Goal: Transaction & Acquisition: Download file/media

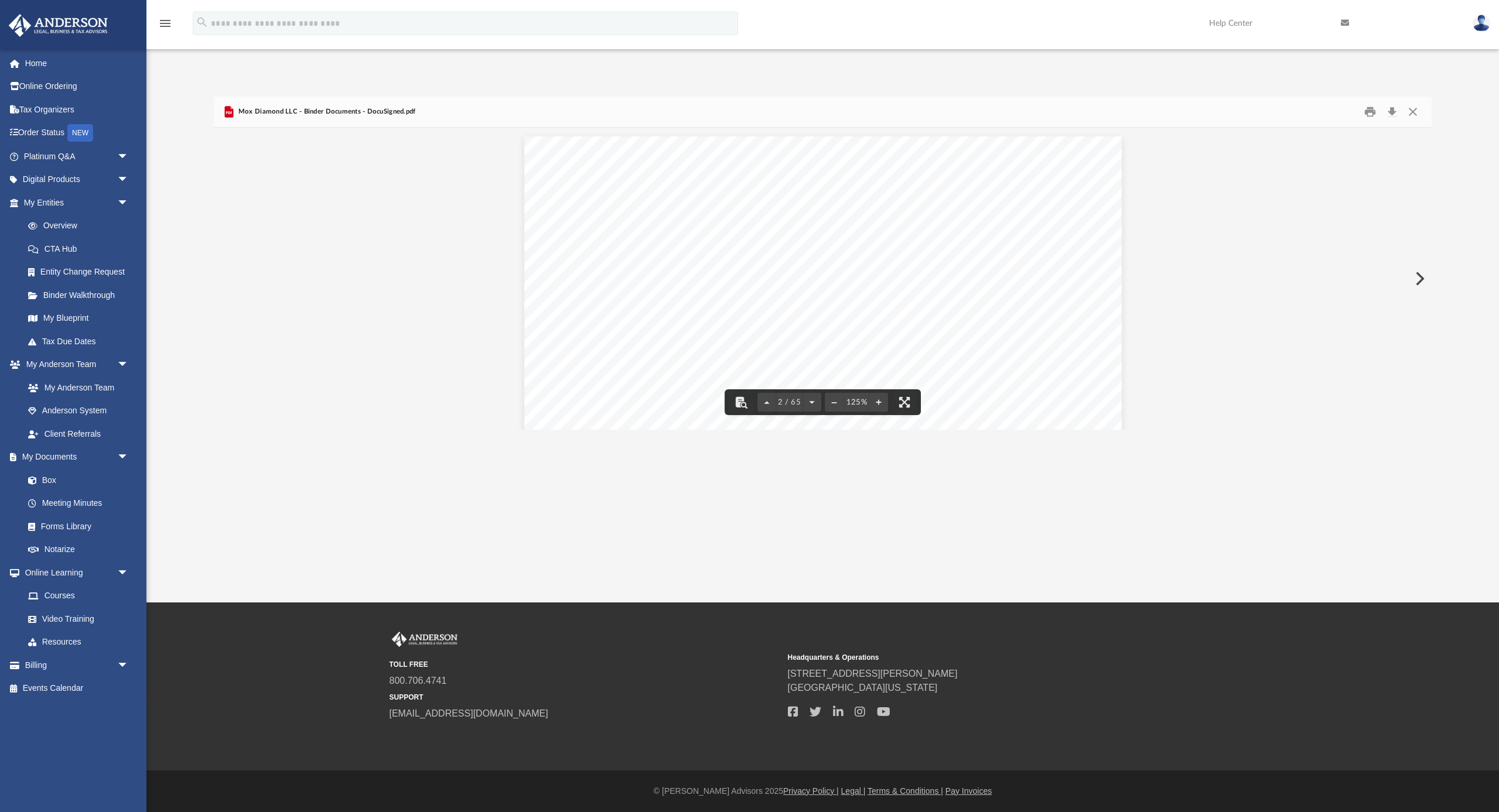
scroll to position [958, 0]
click at [54, 475] on link "Box" at bounding box center [81, 480] width 130 height 23
click at [1411, 112] on button "Close" at bounding box center [1412, 112] width 21 height 18
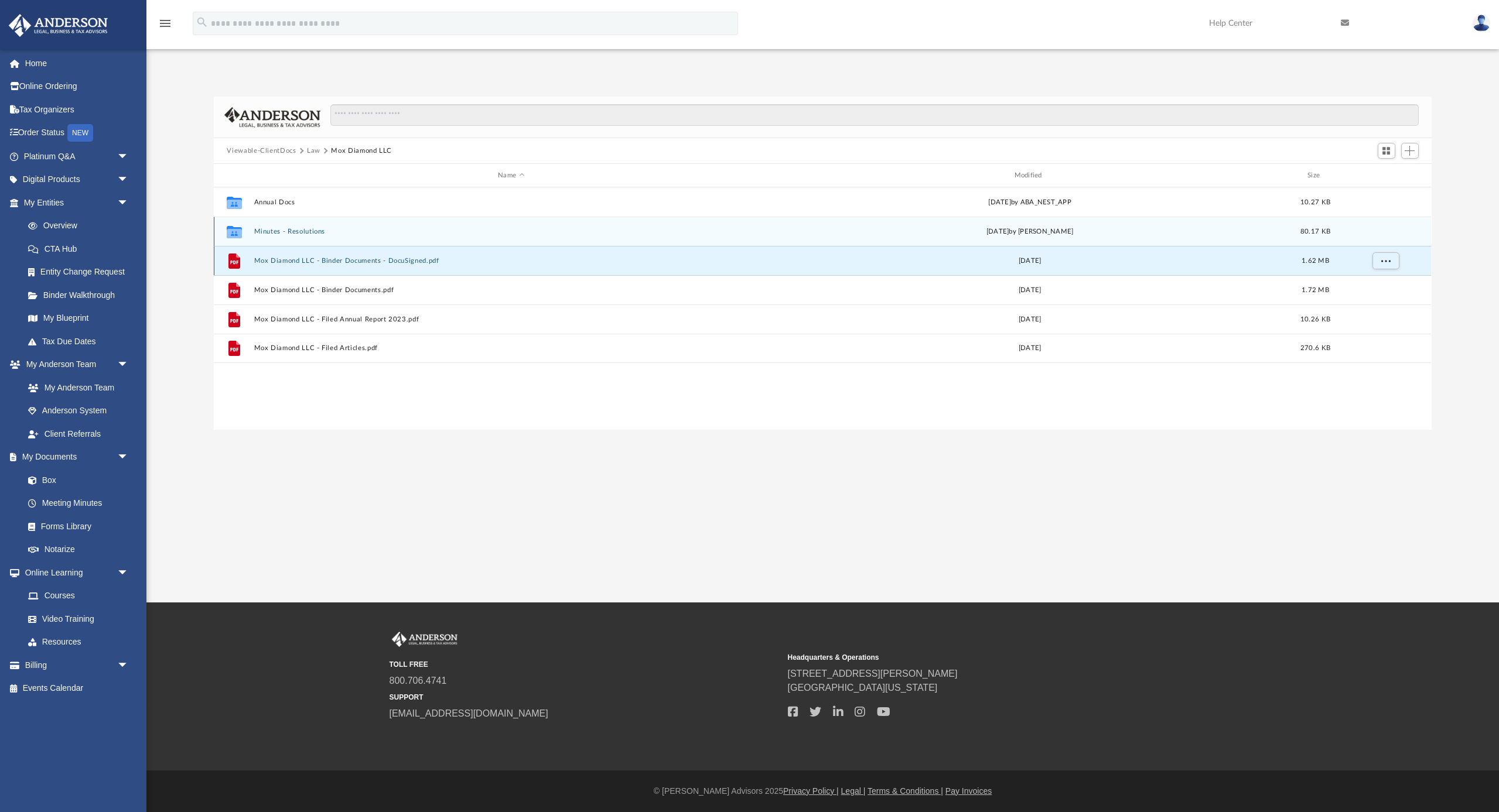
scroll to position [0, 0]
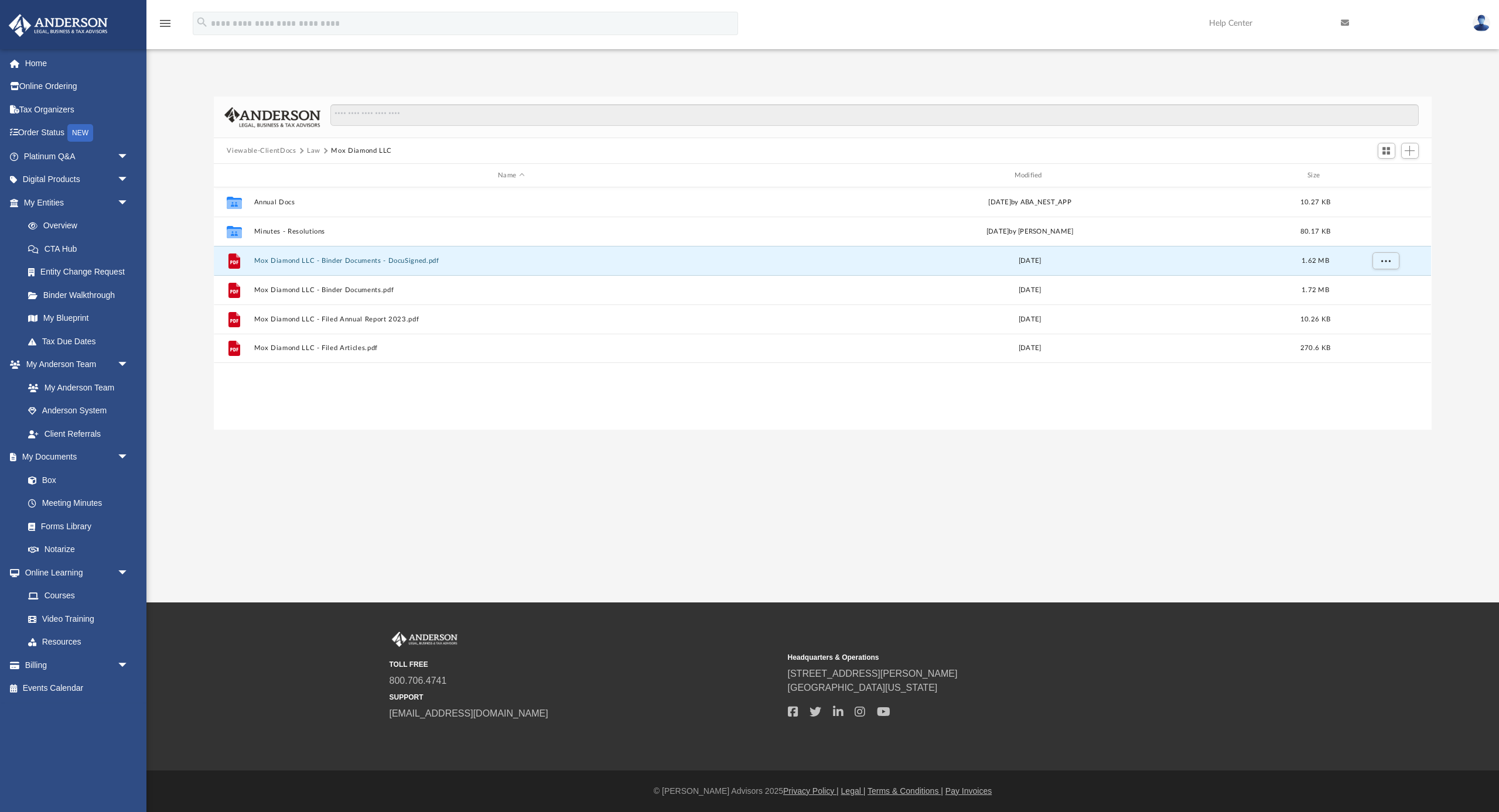
click at [282, 150] on button "Viewable-ClientDocs" at bounding box center [261, 151] width 69 height 11
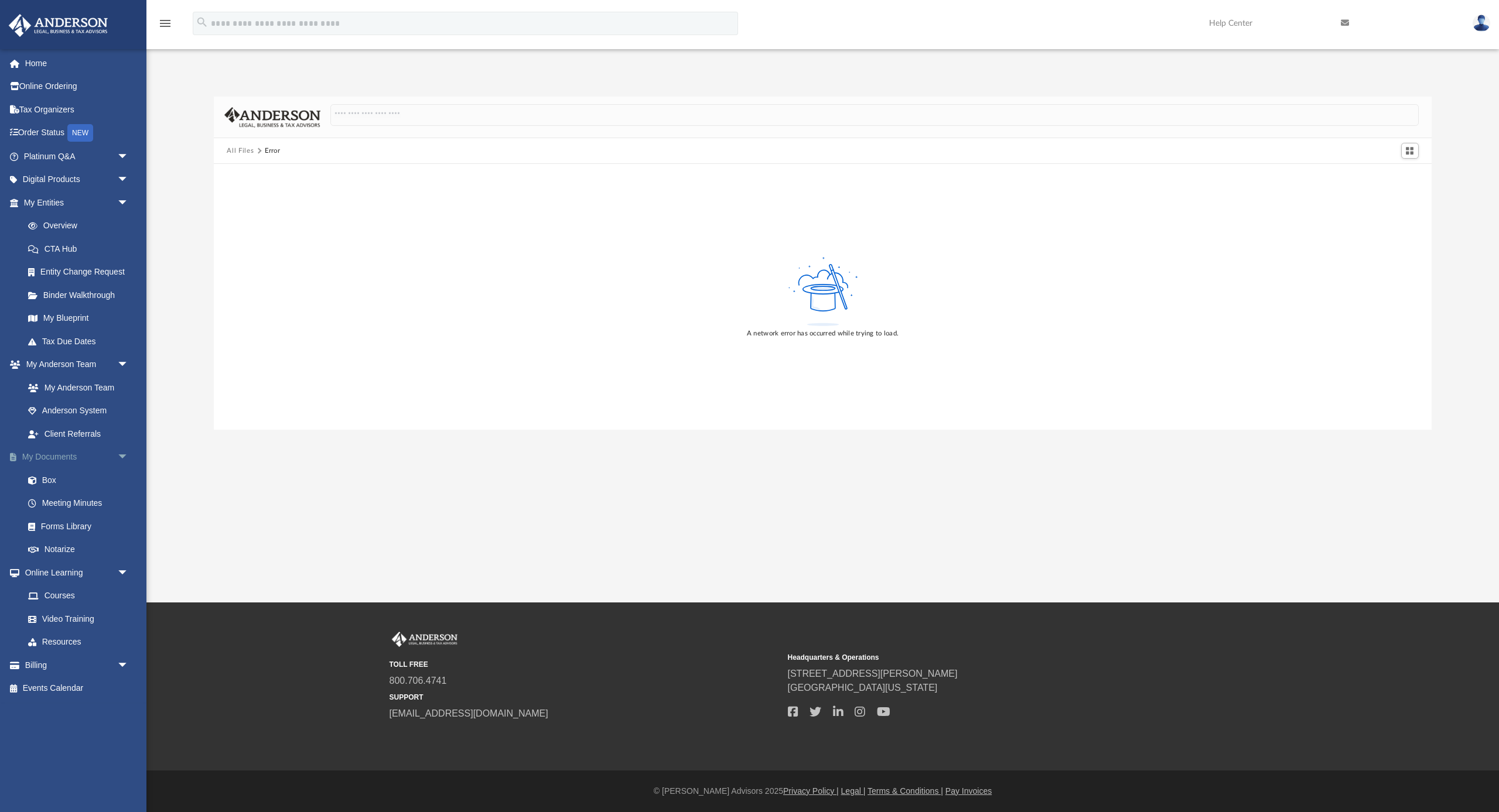
click at [56, 447] on link "My Documents arrow_drop_down" at bounding box center [77, 457] width 139 height 23
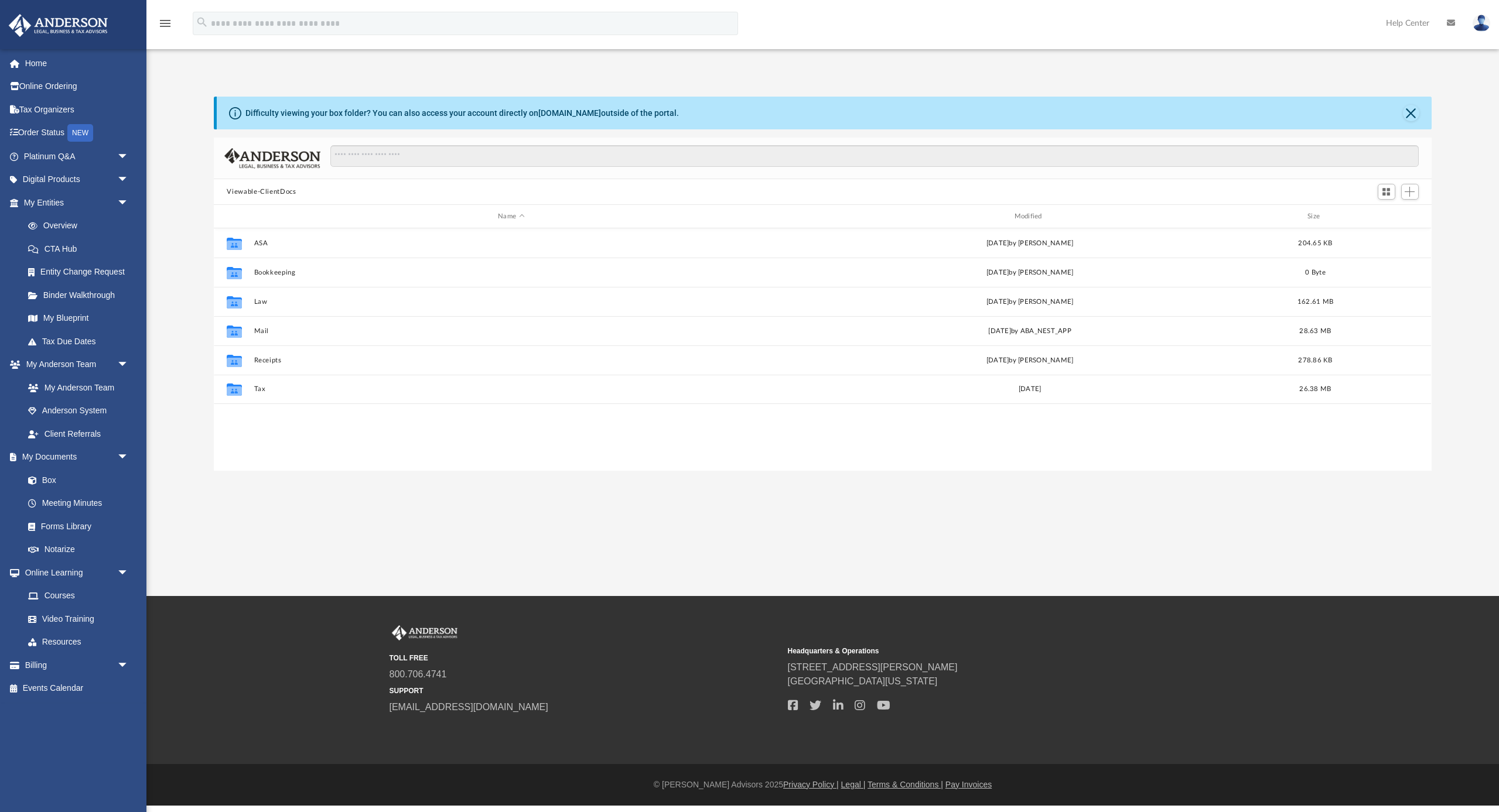
scroll to position [266, 1216]
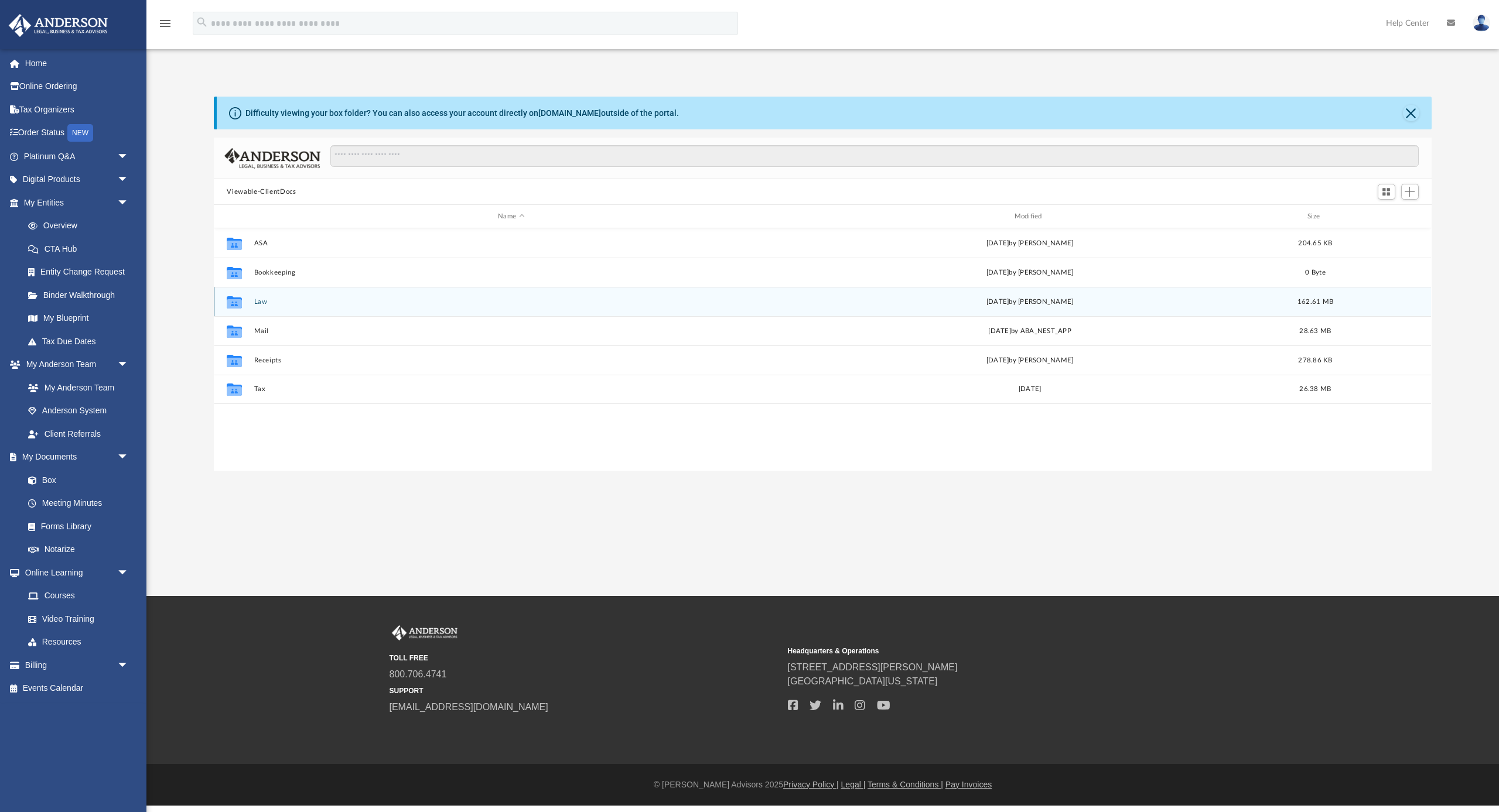
click at [256, 300] on button "Law" at bounding box center [510, 301] width 514 height 7
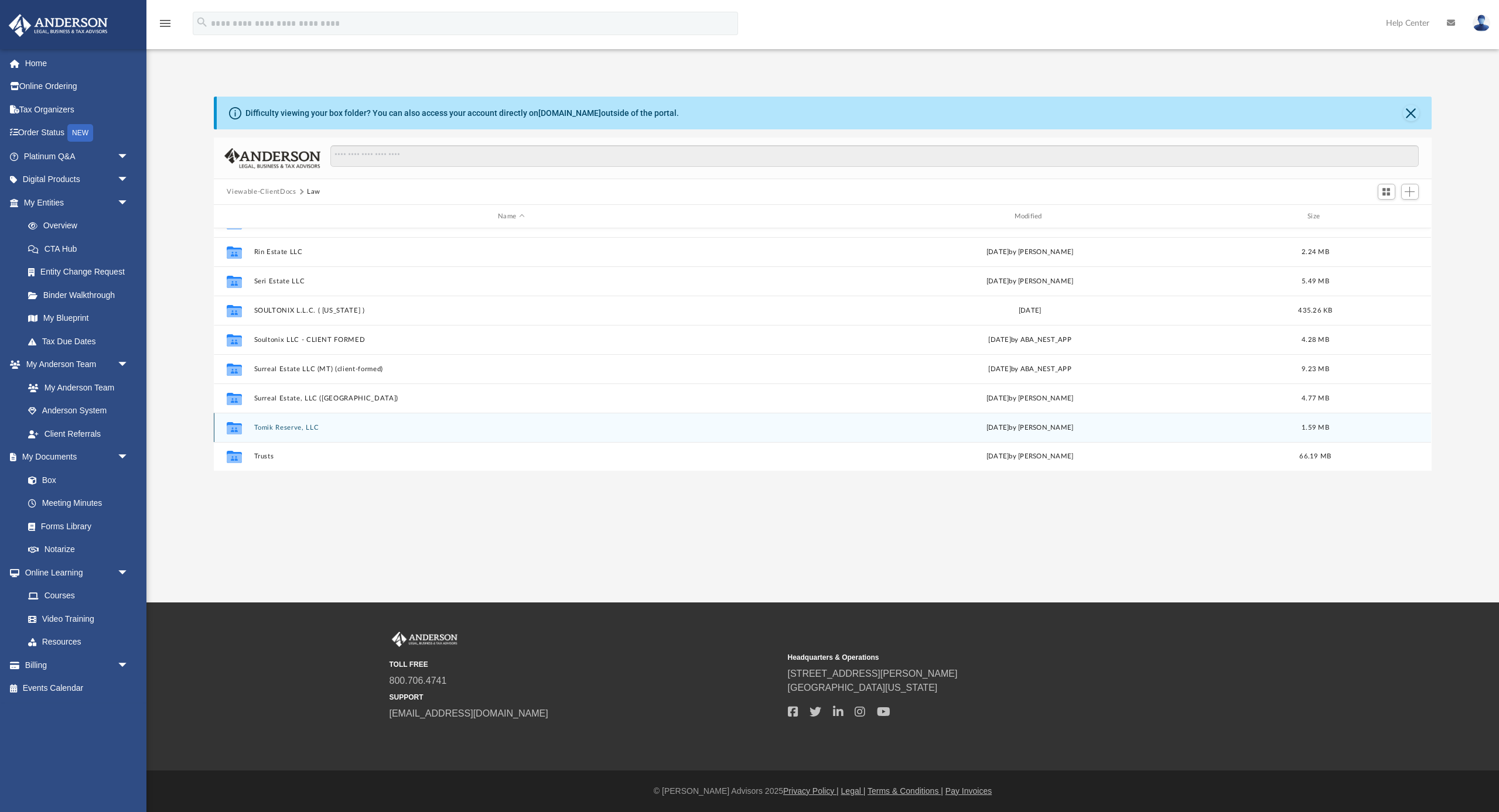
scroll to position [0, 0]
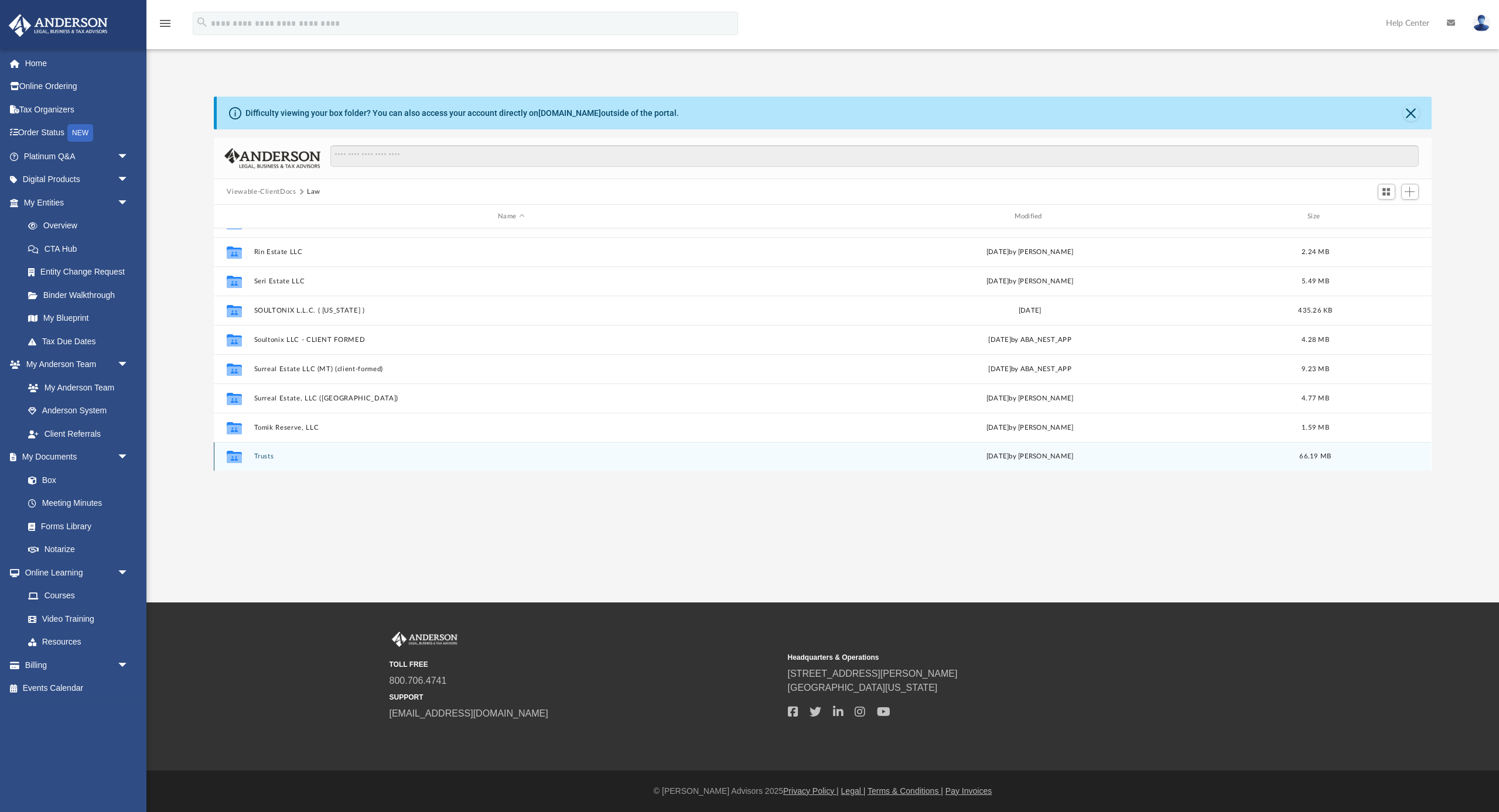
click at [261, 456] on button "Trusts" at bounding box center [510, 456] width 514 height 7
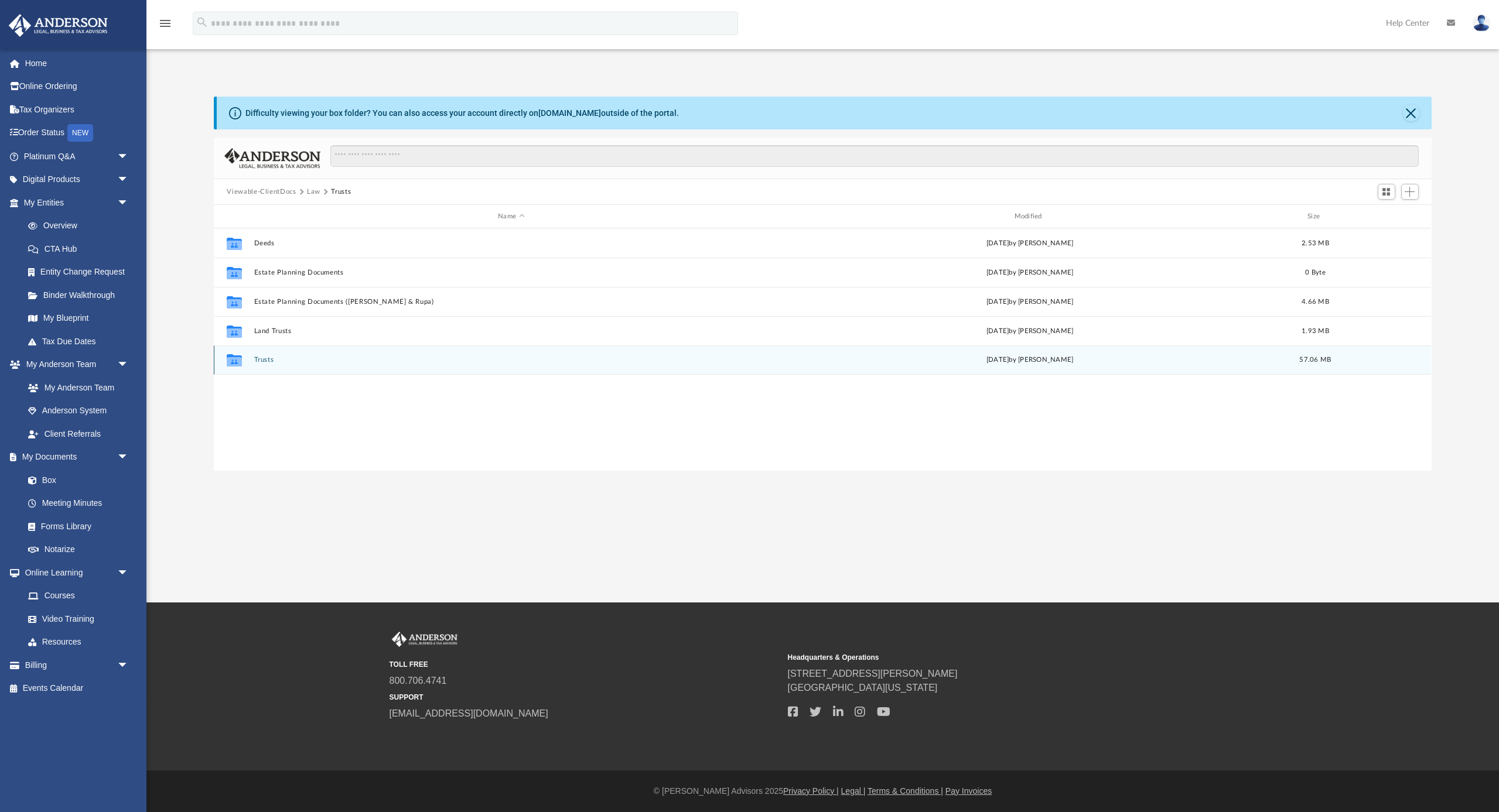
click at [270, 360] on button "Trusts" at bounding box center [510, 360] width 514 height 7
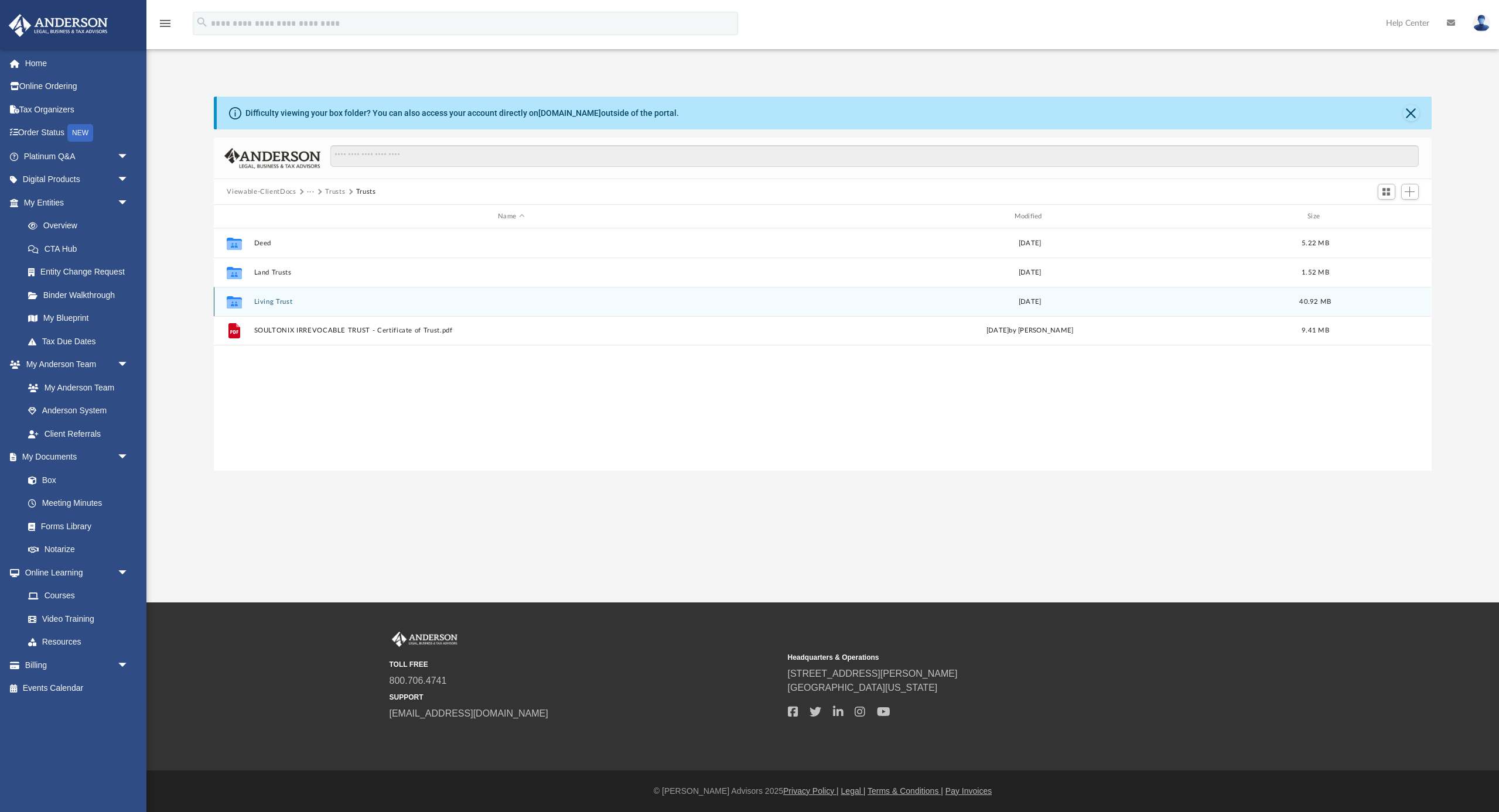
click at [282, 301] on button "Living Trust" at bounding box center [510, 301] width 514 height 7
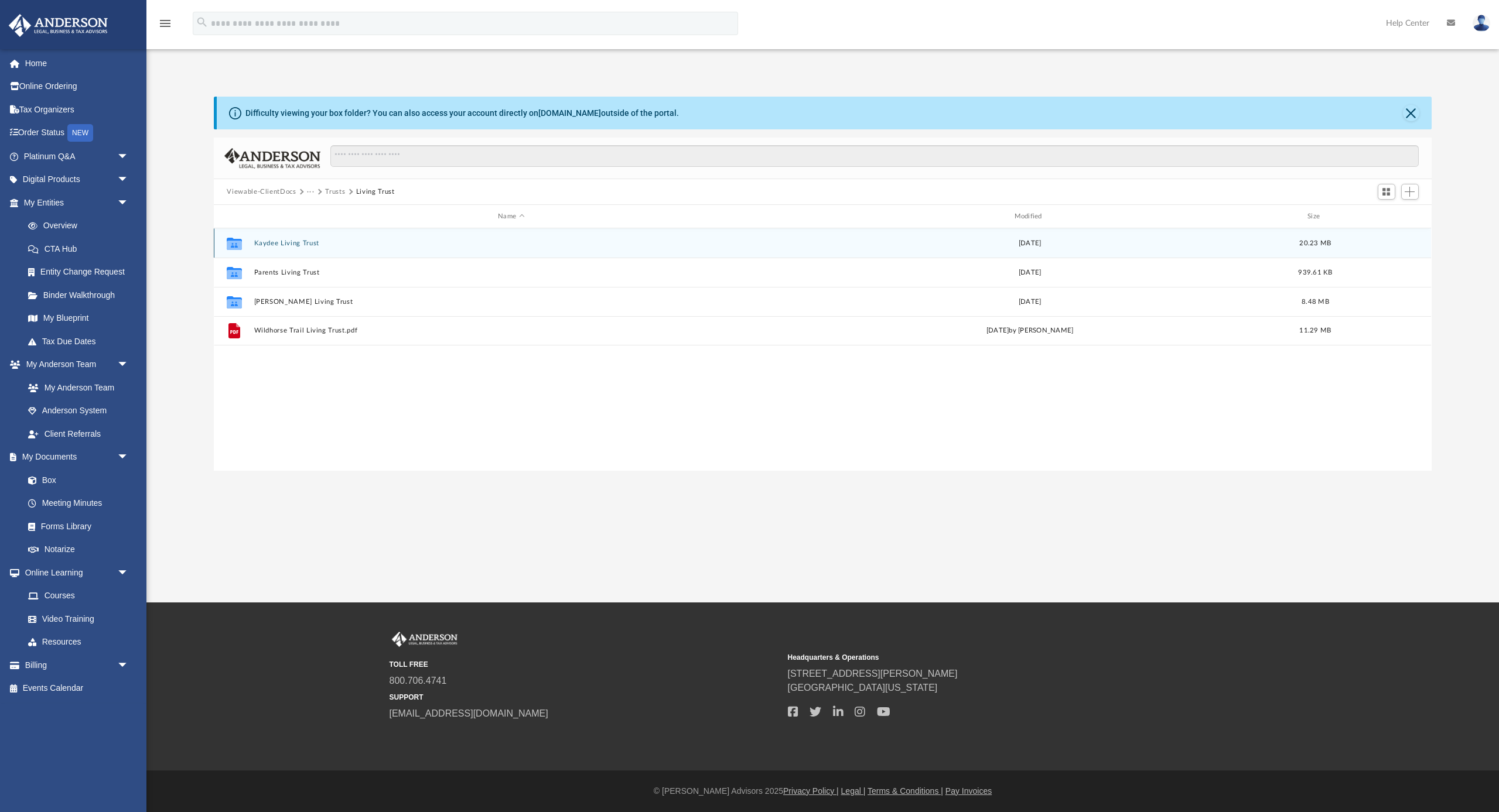
click at [290, 245] on button "Kaydee Living Trust" at bounding box center [510, 243] width 514 height 7
click at [310, 244] on button "Kaydee Living Trust.pdf" at bounding box center [510, 243] width 514 height 7
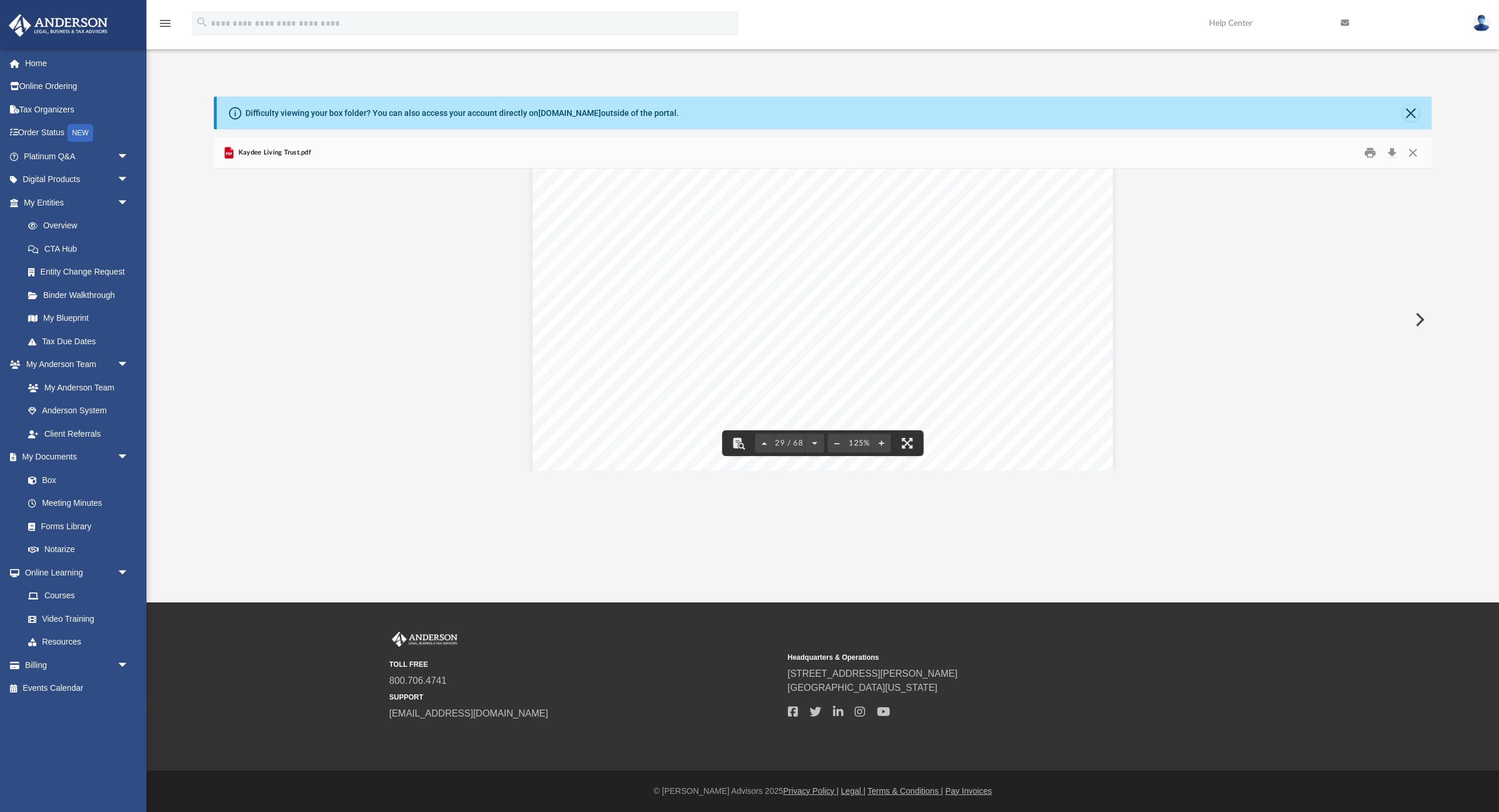
scroll to position [23550, 0]
